Goal: Information Seeking & Learning: Learn about a topic

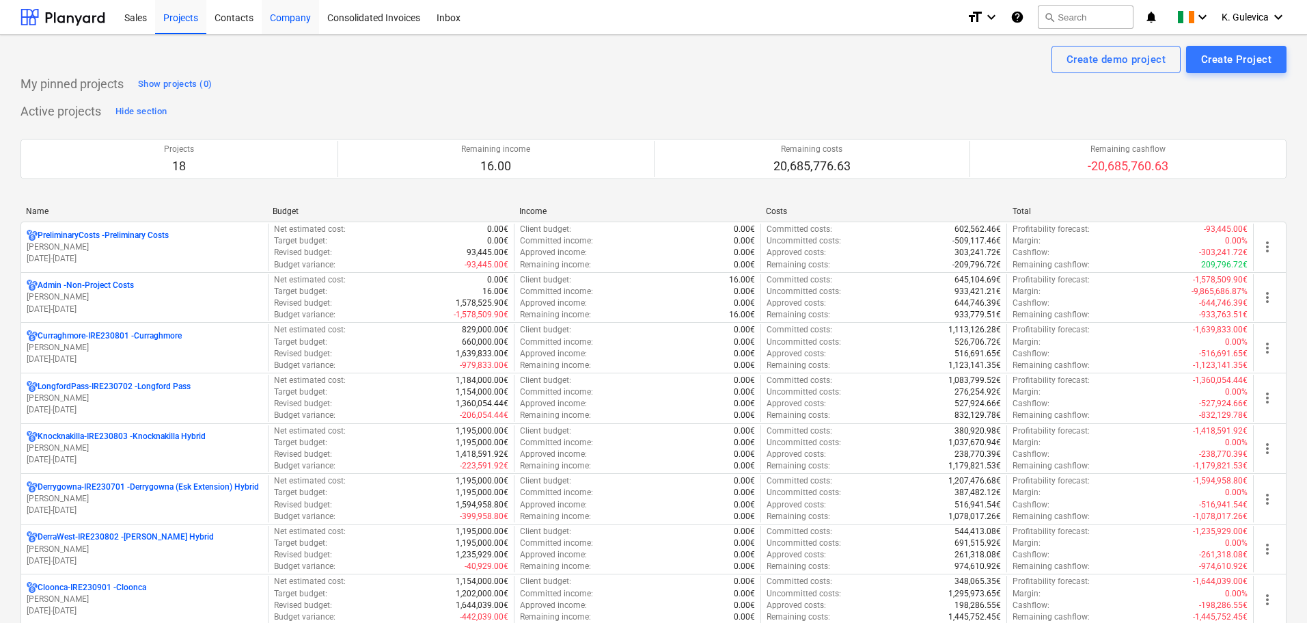
drag, startPoint x: 288, startPoint y: 21, endPoint x: 316, endPoint y: 31, distance: 29.8
click at [288, 21] on div "Company" at bounding box center [290, 16] width 57 height 35
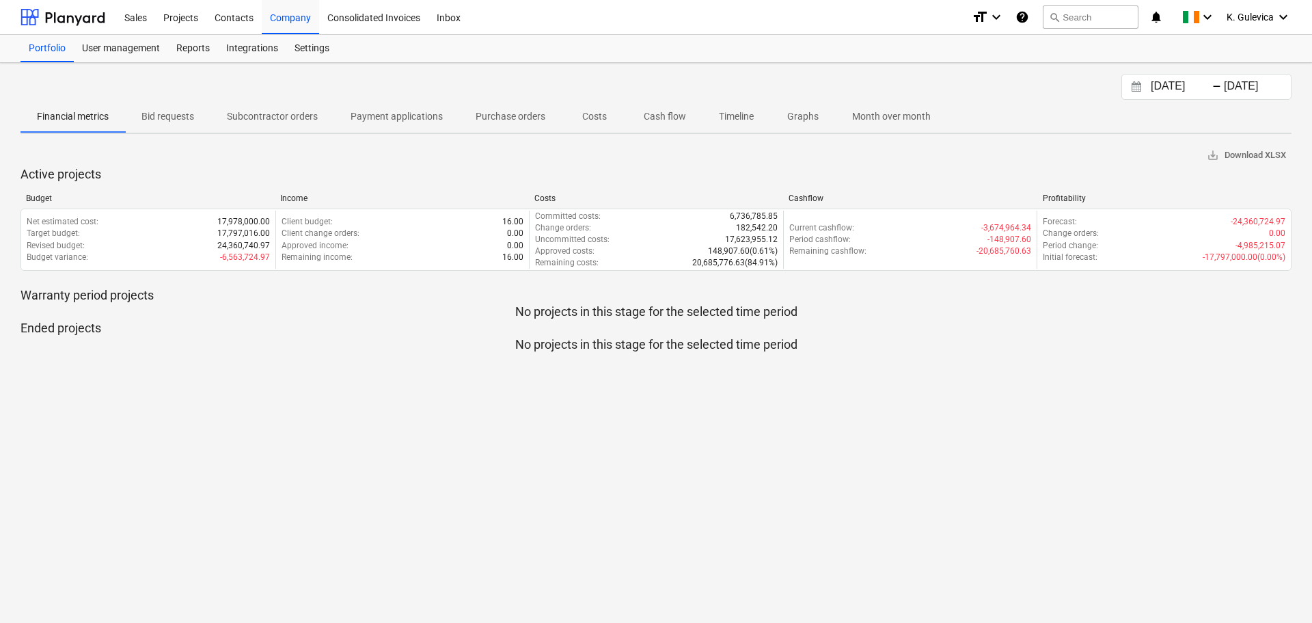
click at [1167, 79] on input "[DATE]" at bounding box center [1183, 86] width 70 height 19
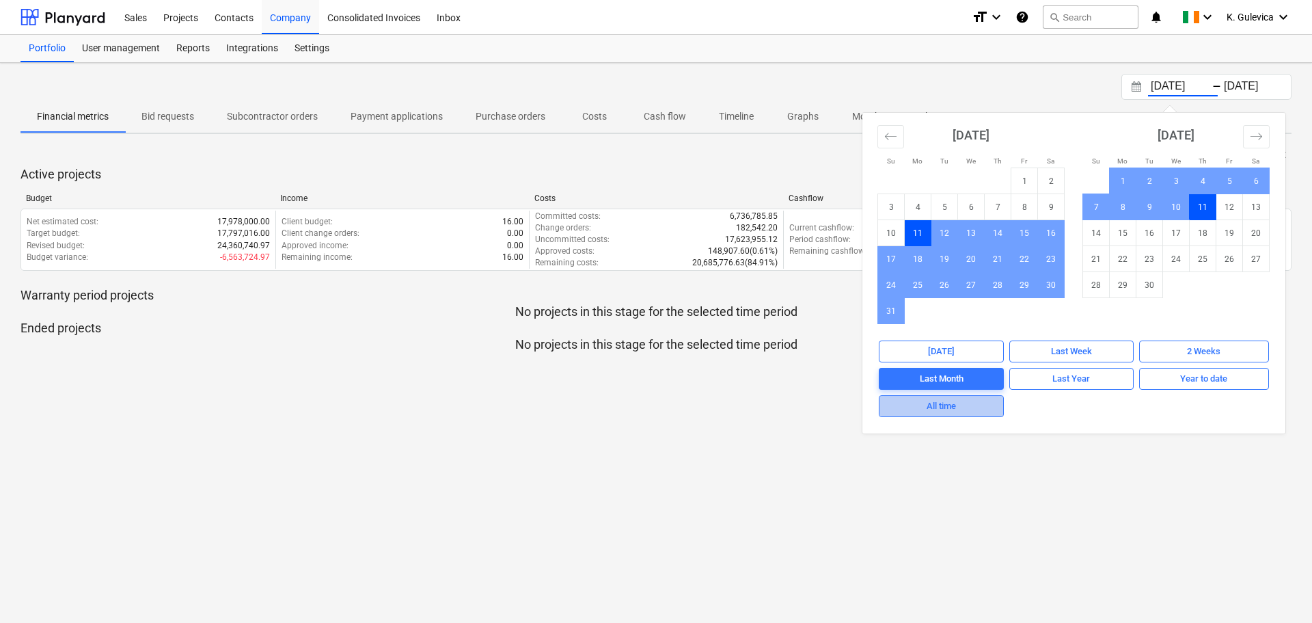
click at [978, 403] on span "All time" at bounding box center [941, 406] width 113 height 16
type input "[DATE]"
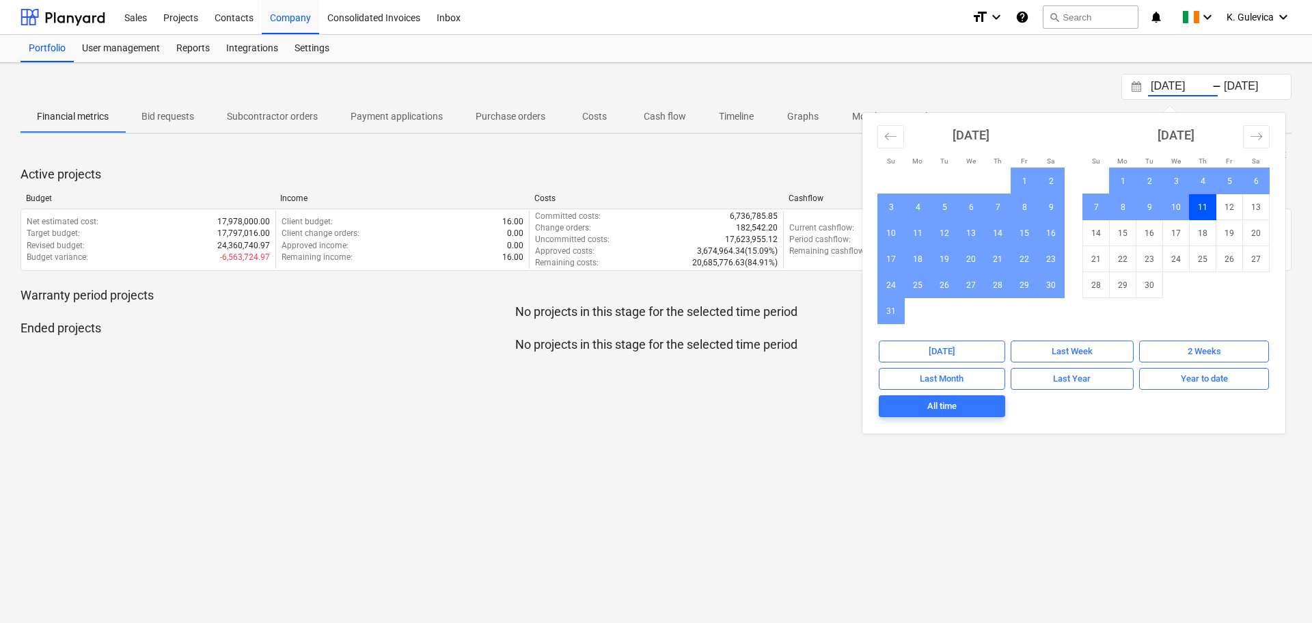
click at [1194, 491] on div "[DATE] Press the down arrow key to interact with the calendar and select a date…" at bounding box center [656, 343] width 1312 height 560
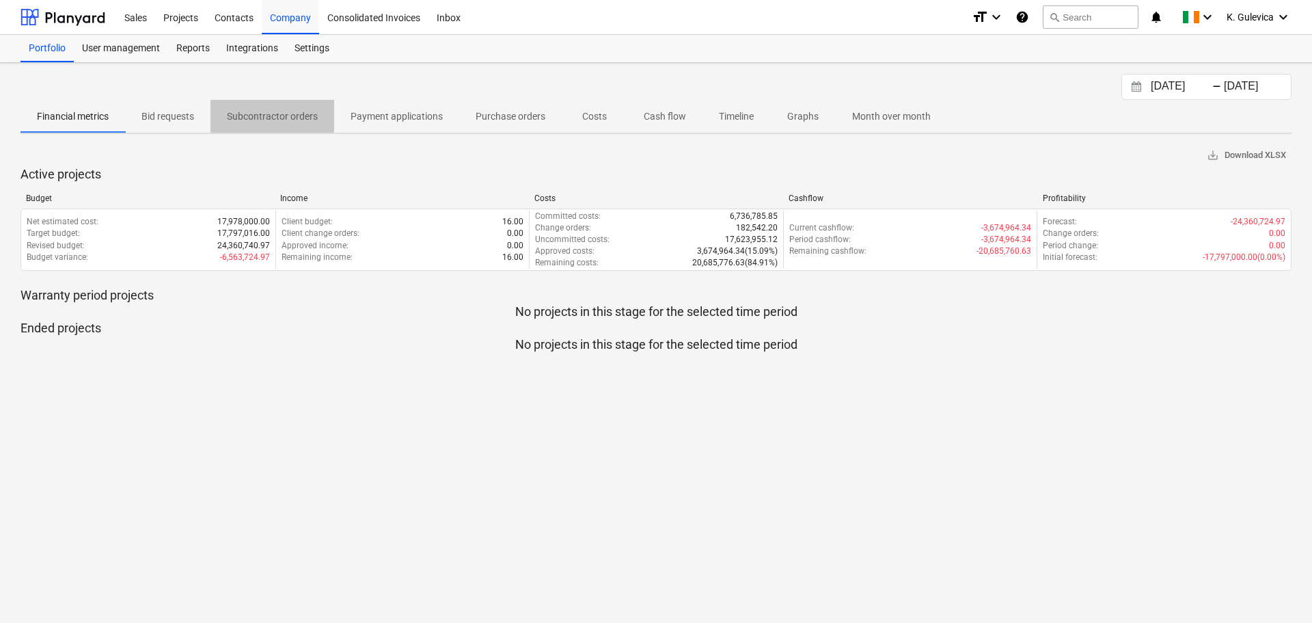
click at [269, 114] on p "Subcontractor orders" at bounding box center [272, 116] width 91 height 14
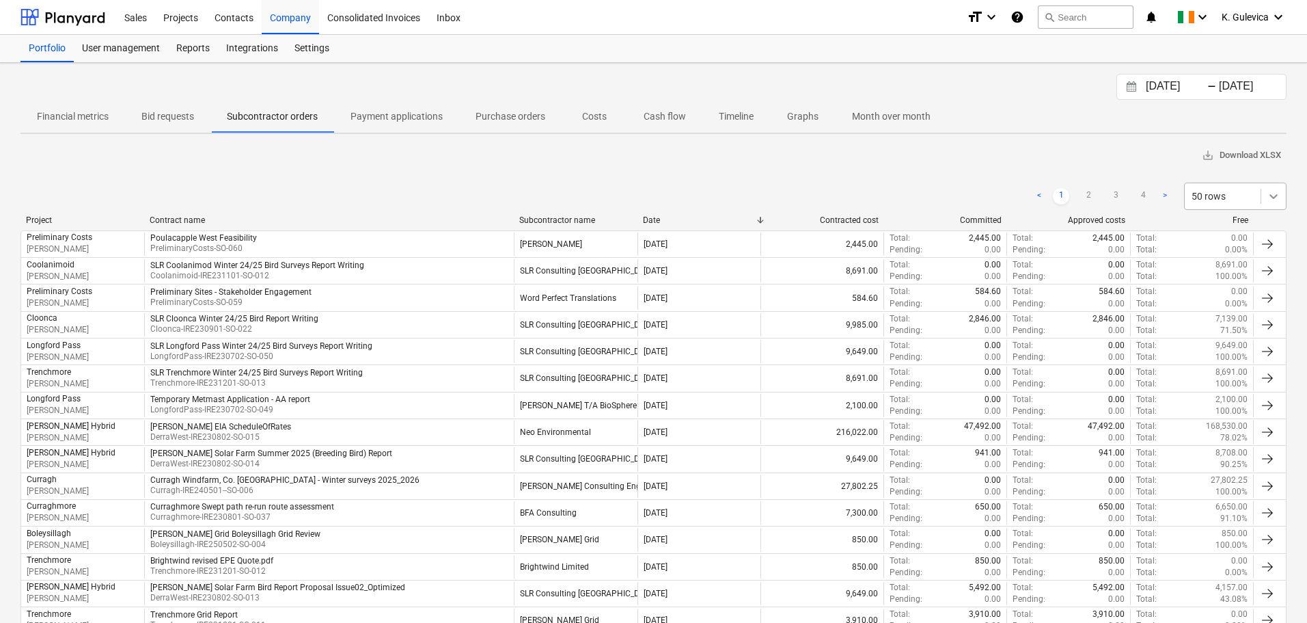
click at [1264, 200] on div at bounding box center [1274, 196] width 25 height 25
click at [1240, 338] on div "100 rows" at bounding box center [1235, 338] width 103 height 22
click at [398, 115] on p "Payment applications" at bounding box center [397, 116] width 92 height 14
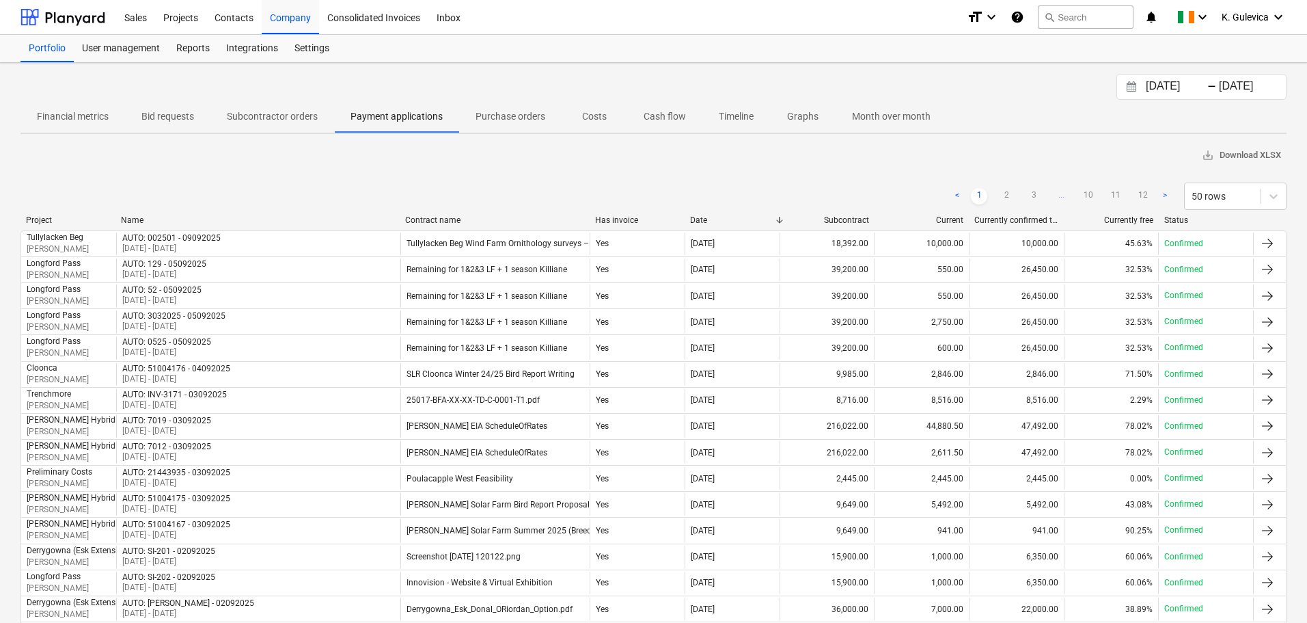
click at [511, 119] on p "Purchase orders" at bounding box center [511, 116] width 70 height 14
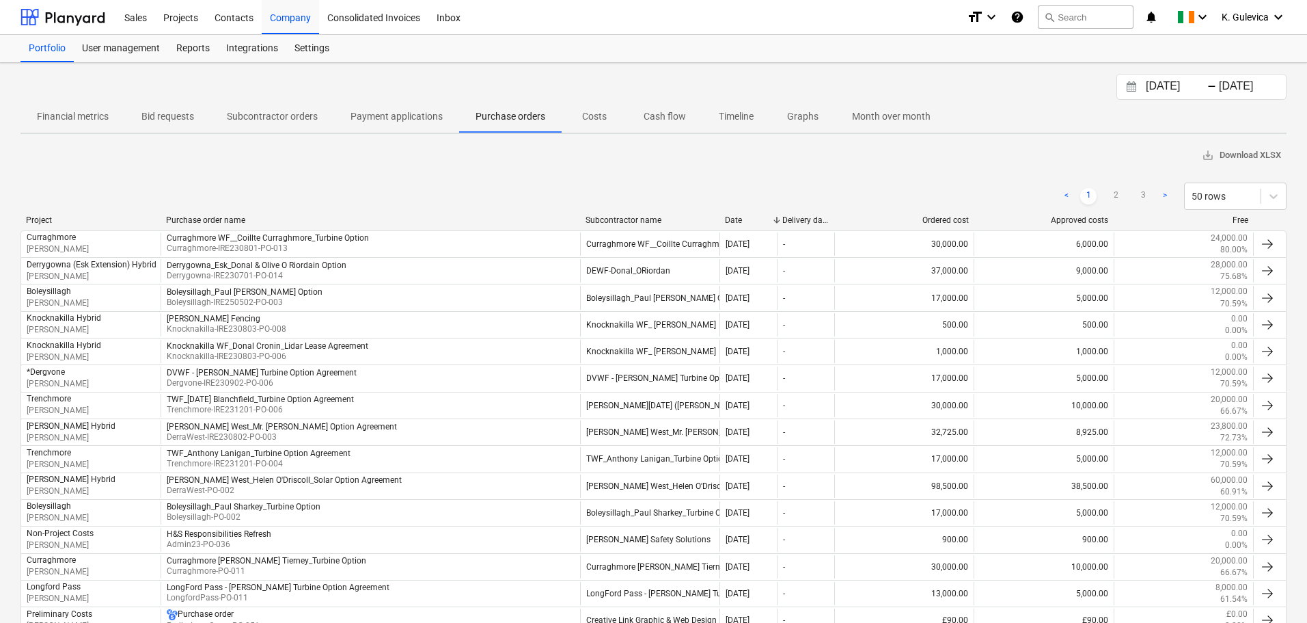
click at [262, 113] on p "Subcontractor orders" at bounding box center [272, 116] width 91 height 14
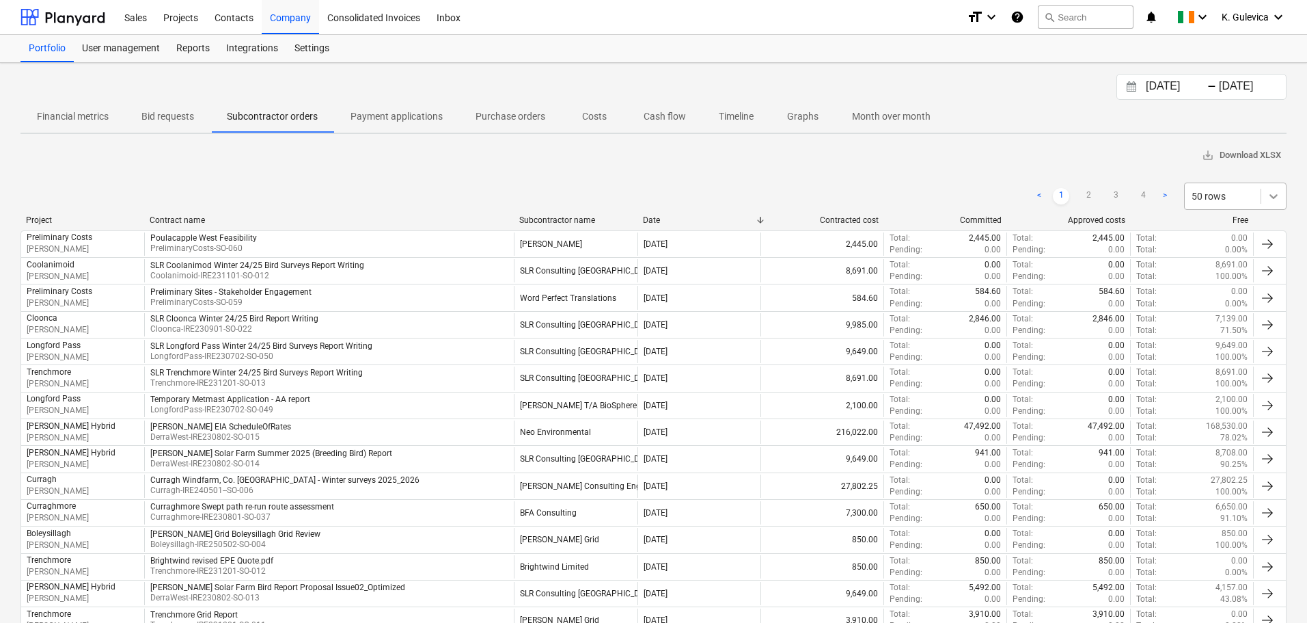
click at [1269, 191] on icon at bounding box center [1274, 196] width 14 height 14
click at [1246, 342] on div "100 rows" at bounding box center [1235, 338] width 103 height 22
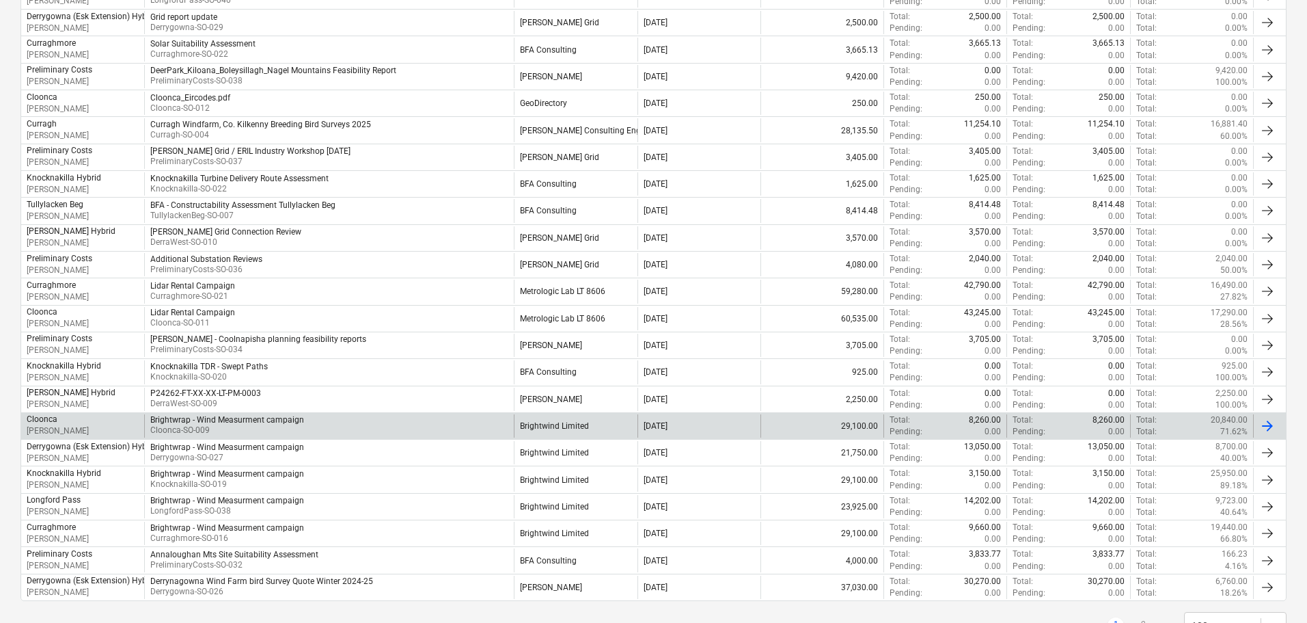
scroll to position [2371, 0]
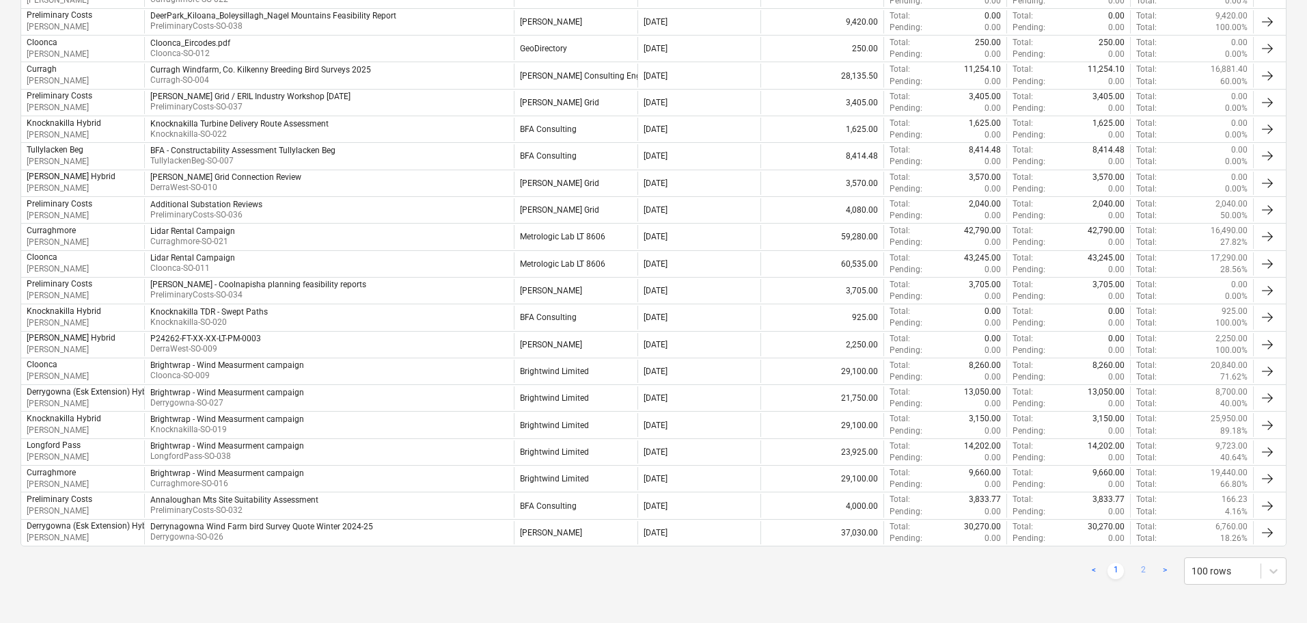
click at [1143, 575] on link "2" at bounding box center [1143, 570] width 16 height 16
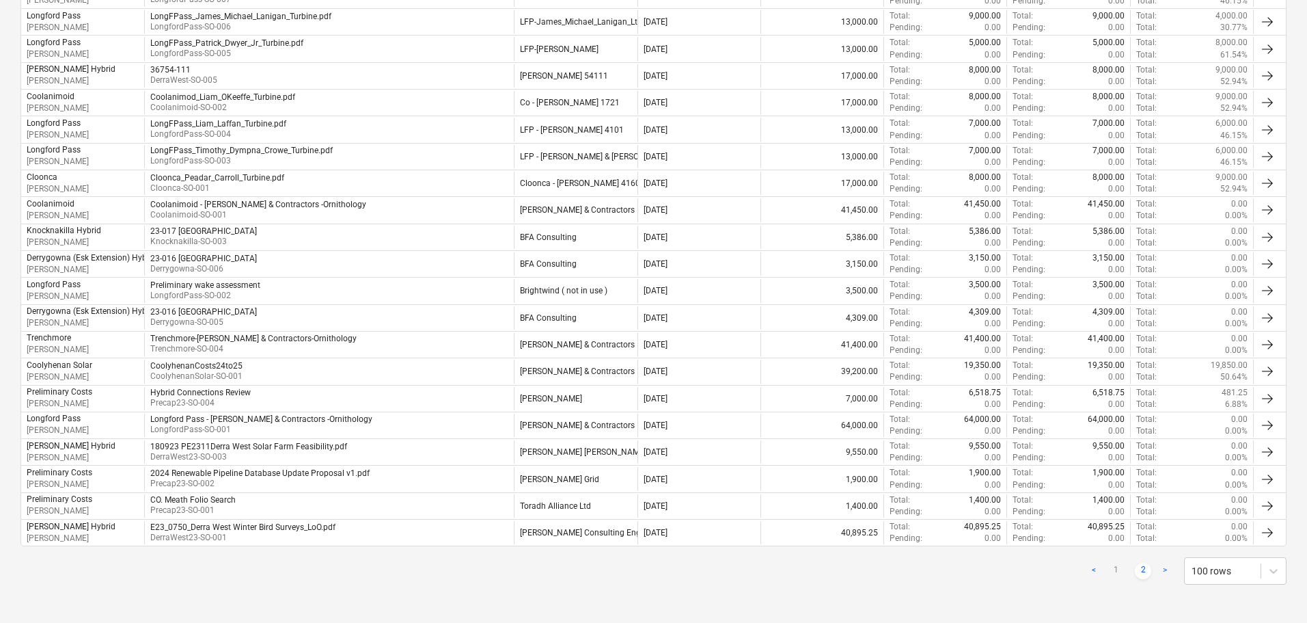
scroll to position [2317, 0]
click at [1141, 569] on link "2" at bounding box center [1143, 570] width 16 height 16
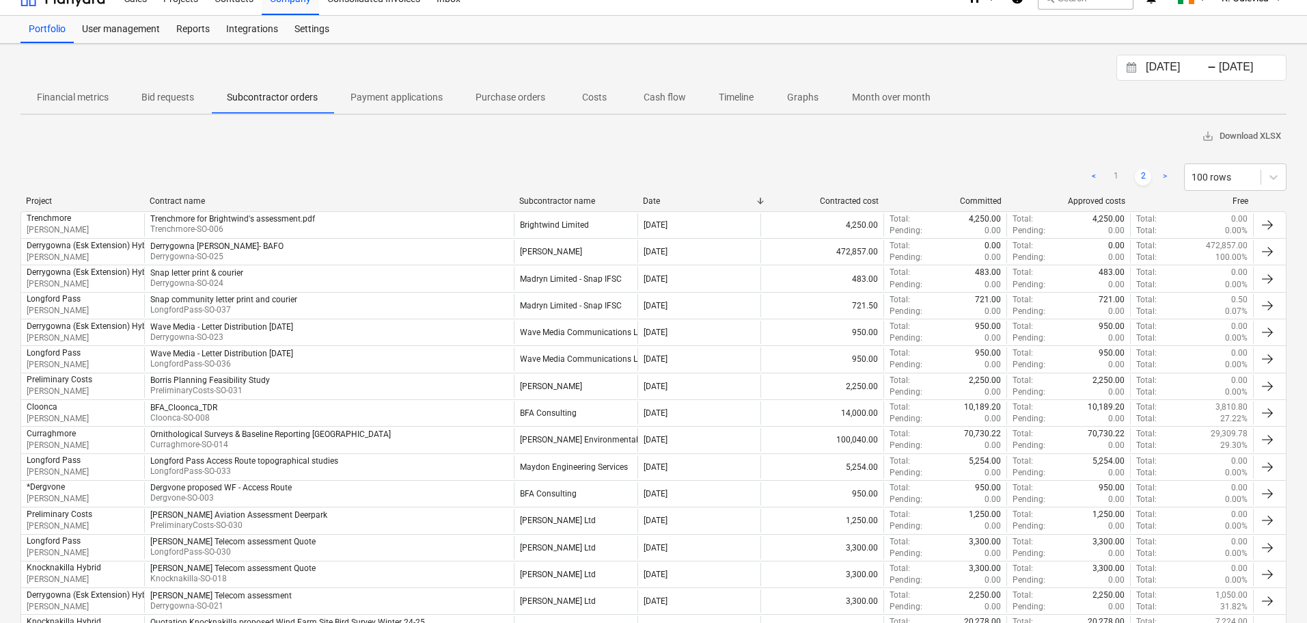
scroll to position [0, 0]
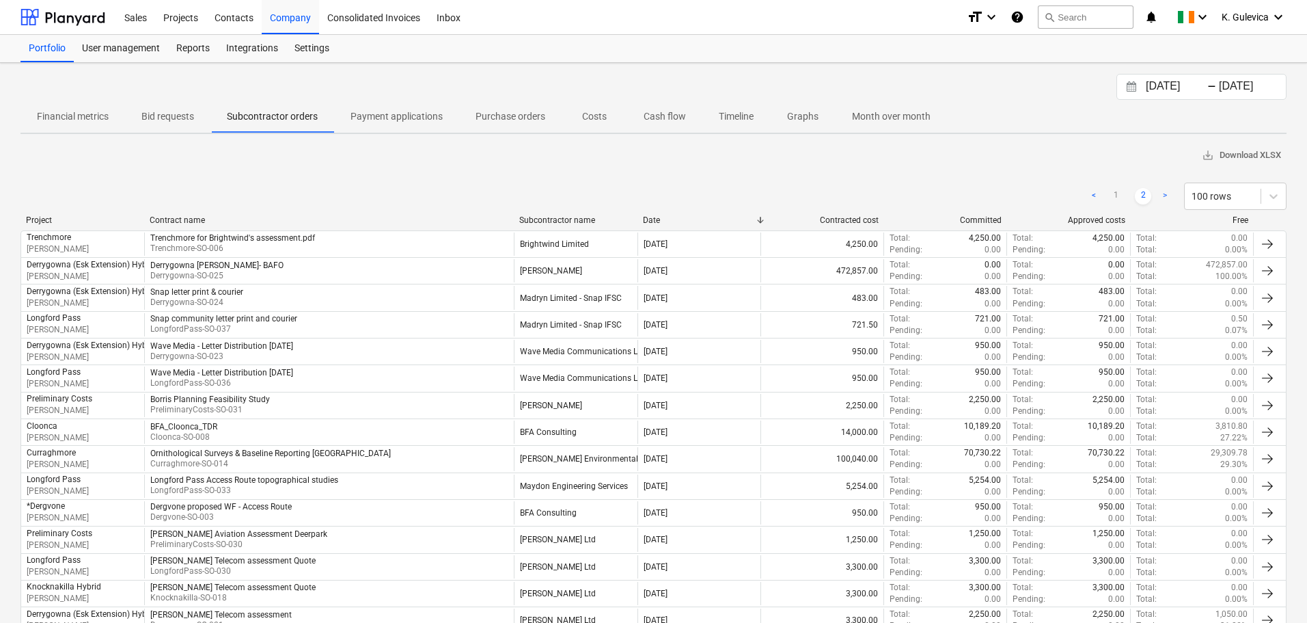
click at [393, 120] on p "Payment applications" at bounding box center [397, 116] width 92 height 14
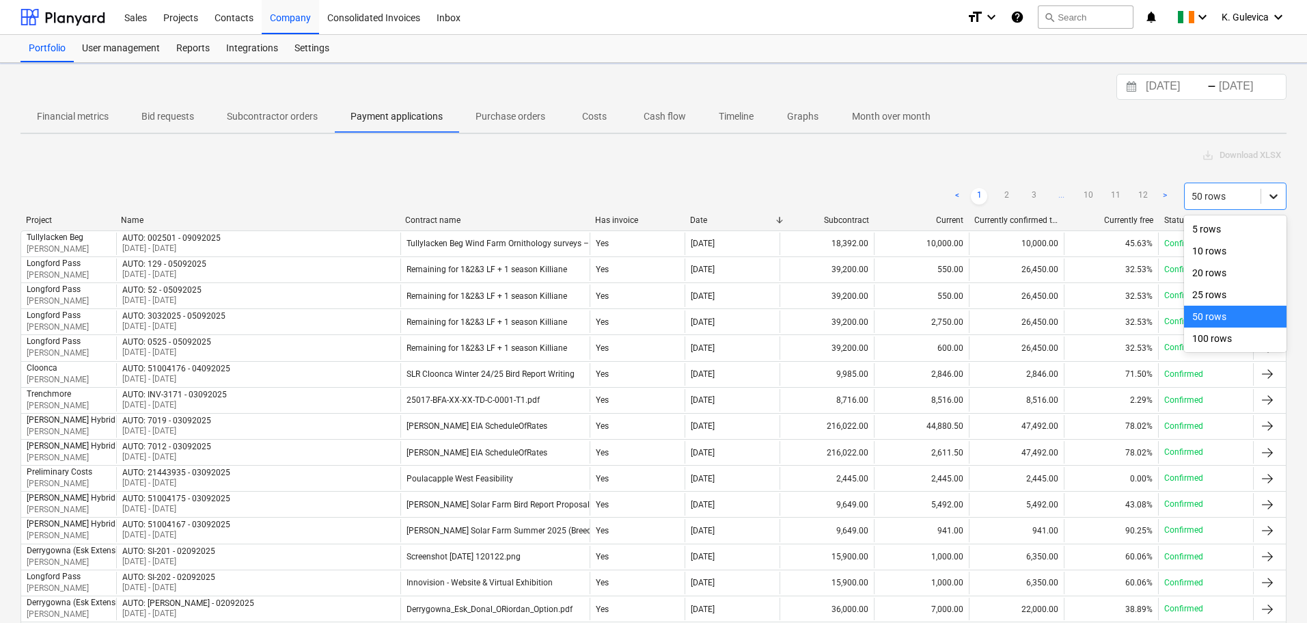
click at [1279, 190] on icon at bounding box center [1274, 196] width 14 height 14
click at [1238, 339] on div "100 rows" at bounding box center [1235, 338] width 103 height 22
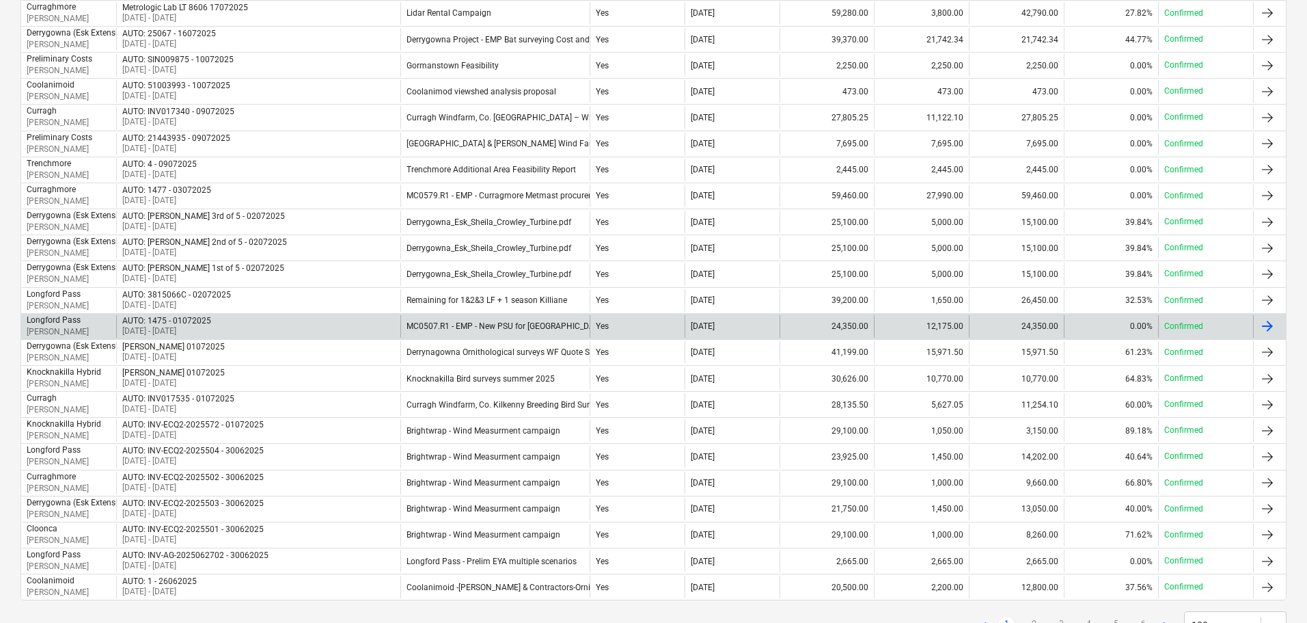
scroll to position [2292, 0]
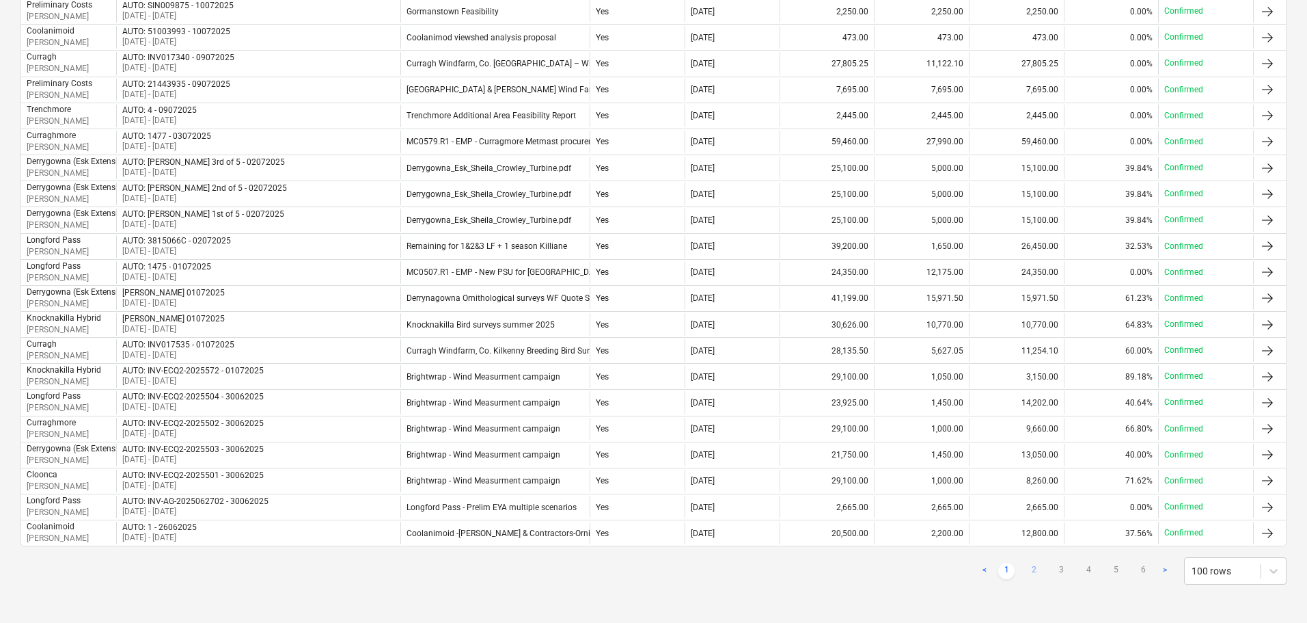
click at [1035, 569] on link "2" at bounding box center [1034, 570] width 16 height 16
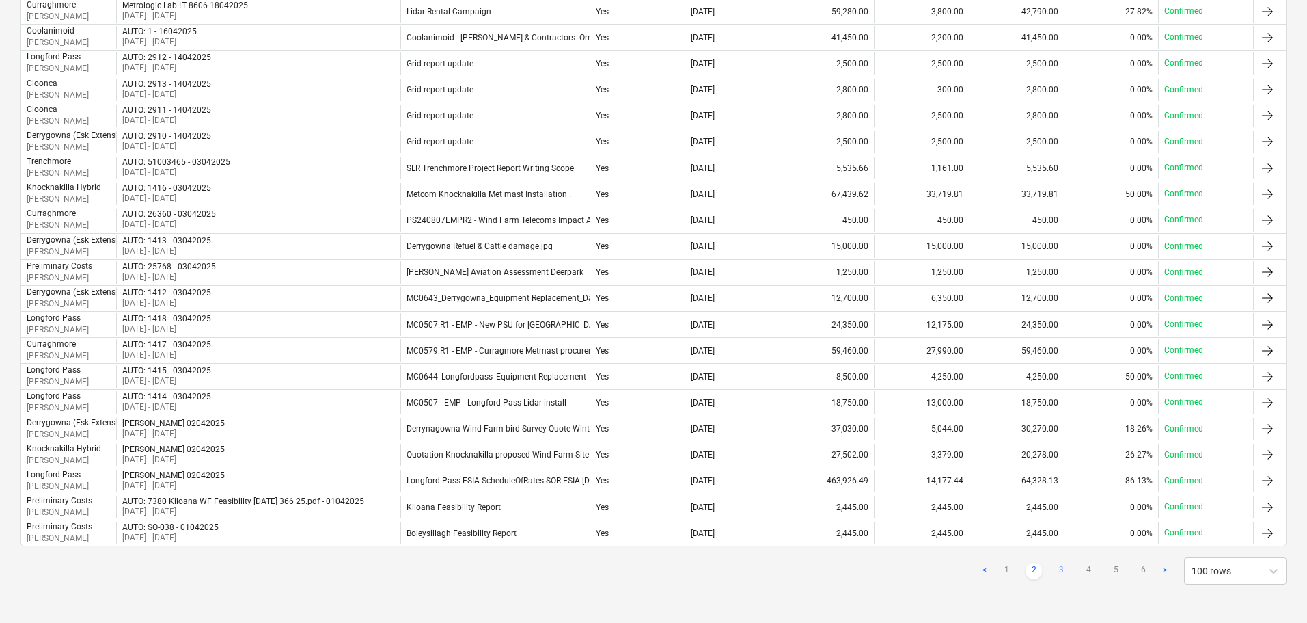
click at [1066, 569] on link "3" at bounding box center [1061, 570] width 16 height 16
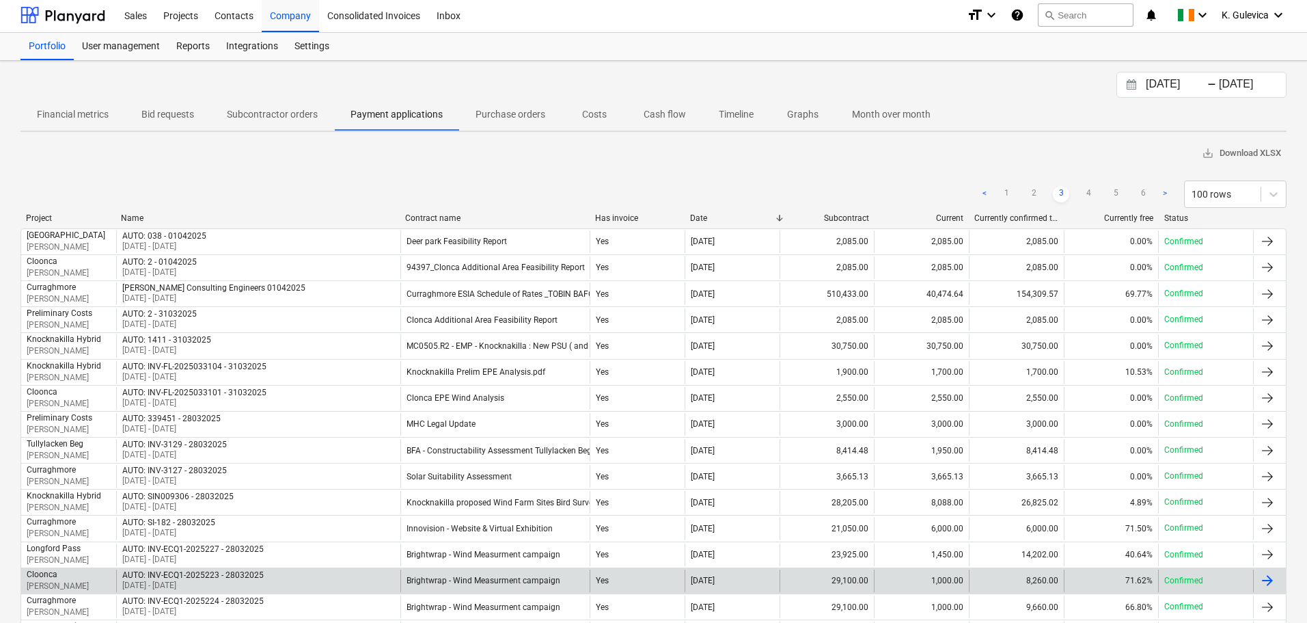
scroll to position [0, 0]
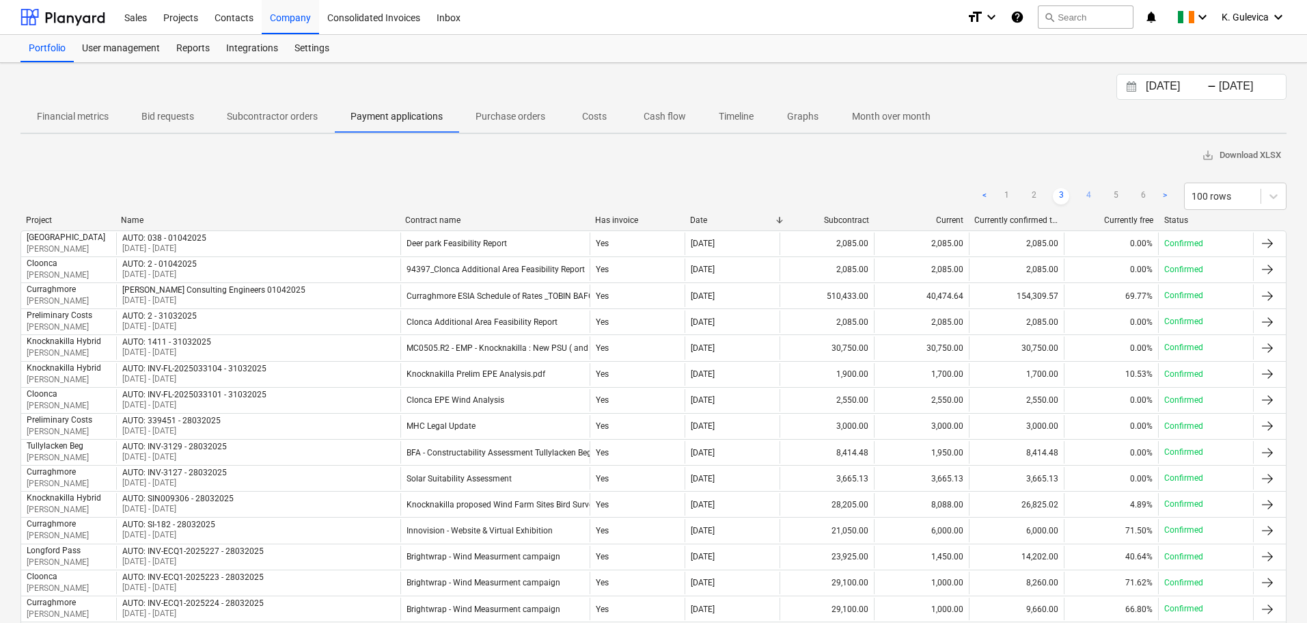
click at [1093, 194] on link "4" at bounding box center [1088, 196] width 16 height 16
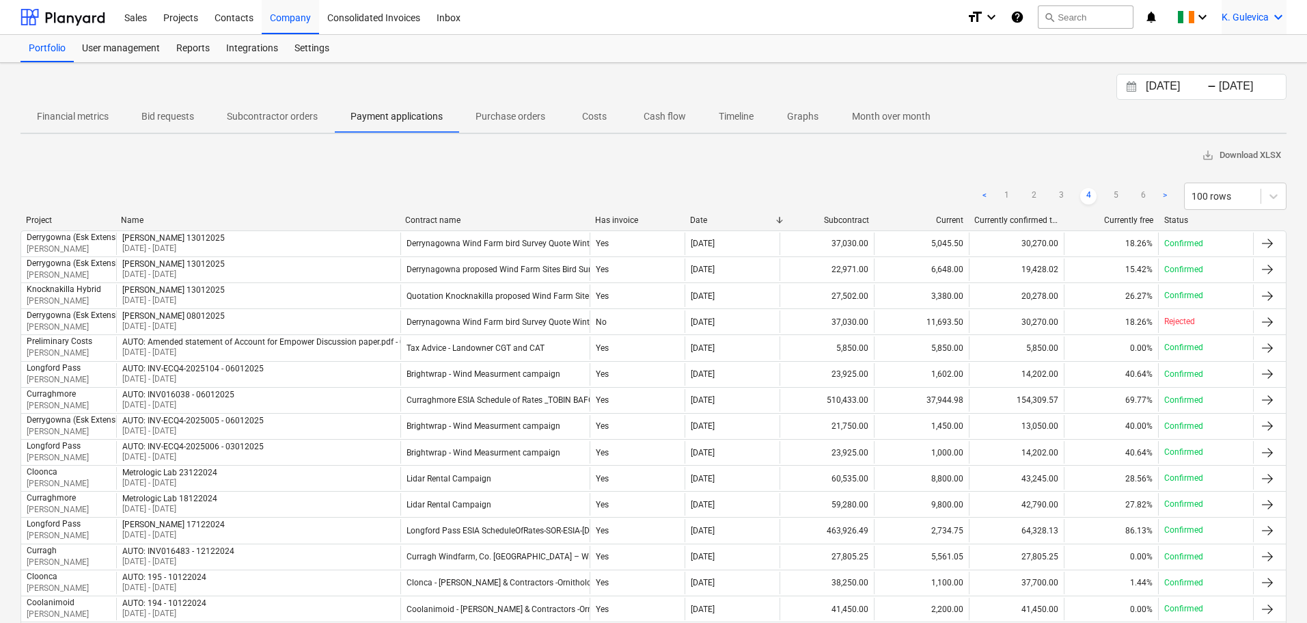
click at [1254, 21] on span "K. Gulevica" at bounding box center [1245, 17] width 47 height 11
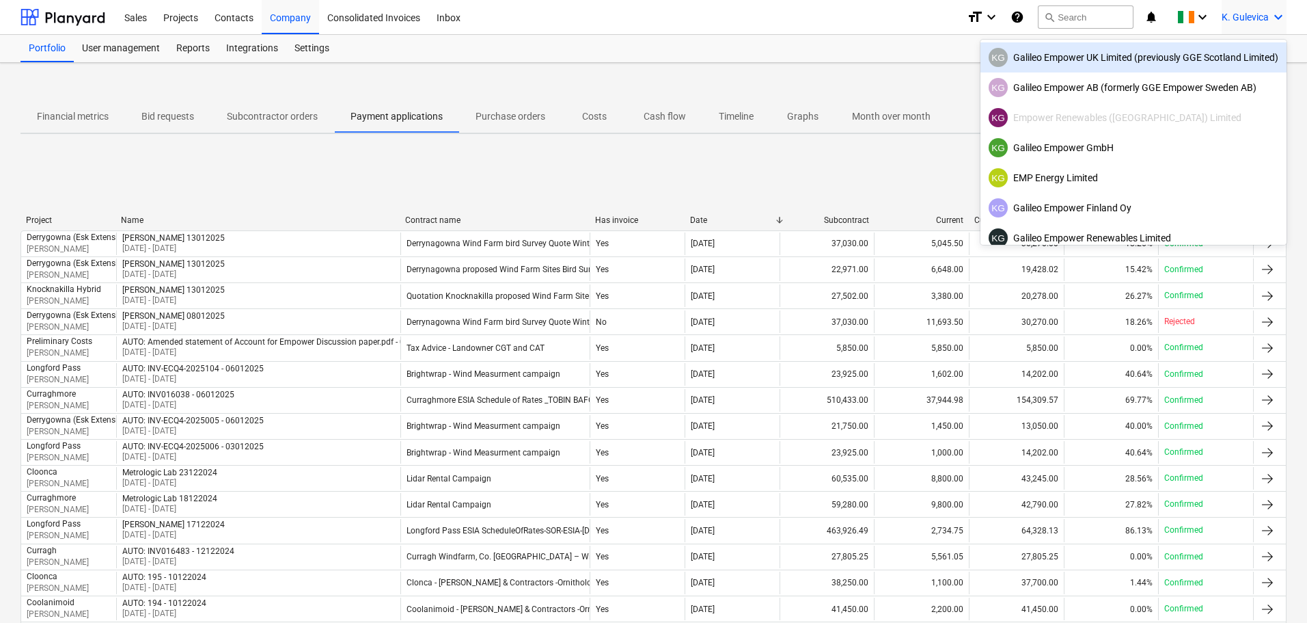
click at [1143, 64] on div "KG Galileo Empower UK Limited (previously GGE Scotland Limited)" at bounding box center [1134, 57] width 290 height 19
